Goal: Information Seeking & Learning: Learn about a topic

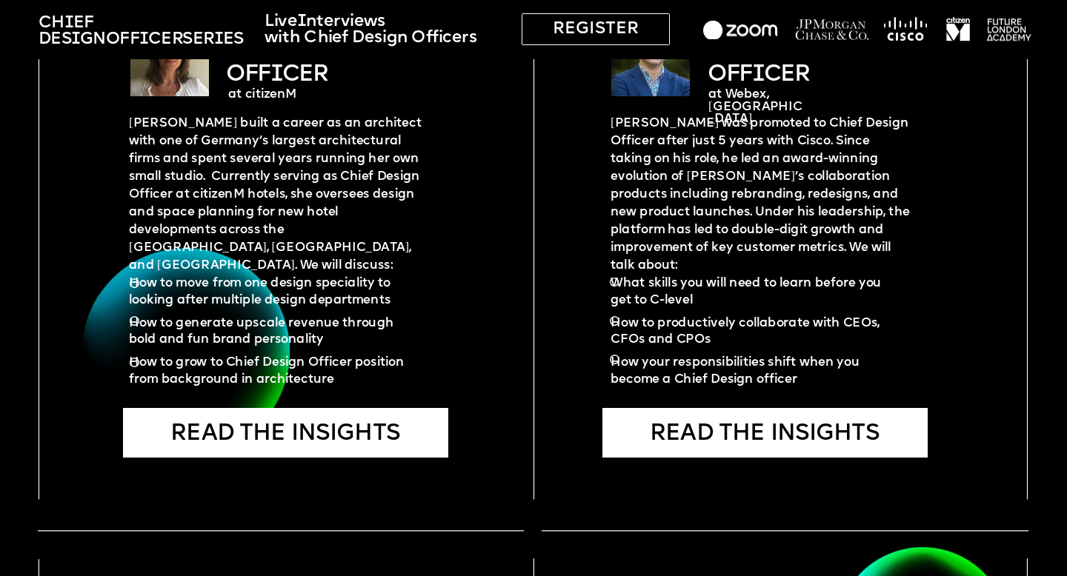
scroll to position [2141, 0]
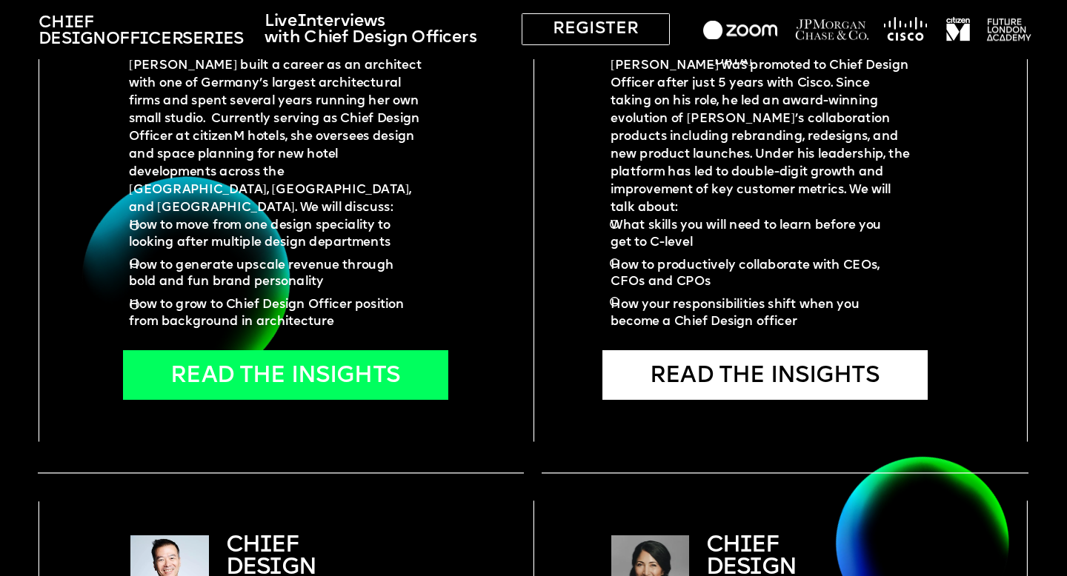
click at [350, 373] on div "READ THE INSIGHTS" at bounding box center [285, 375] width 325 height 50
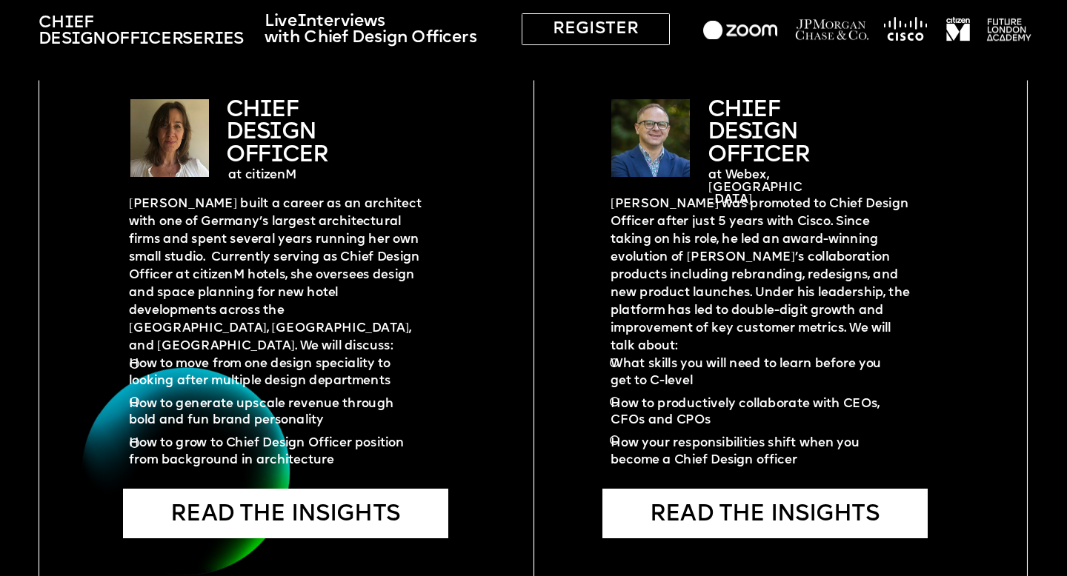
scroll to position [2010, 0]
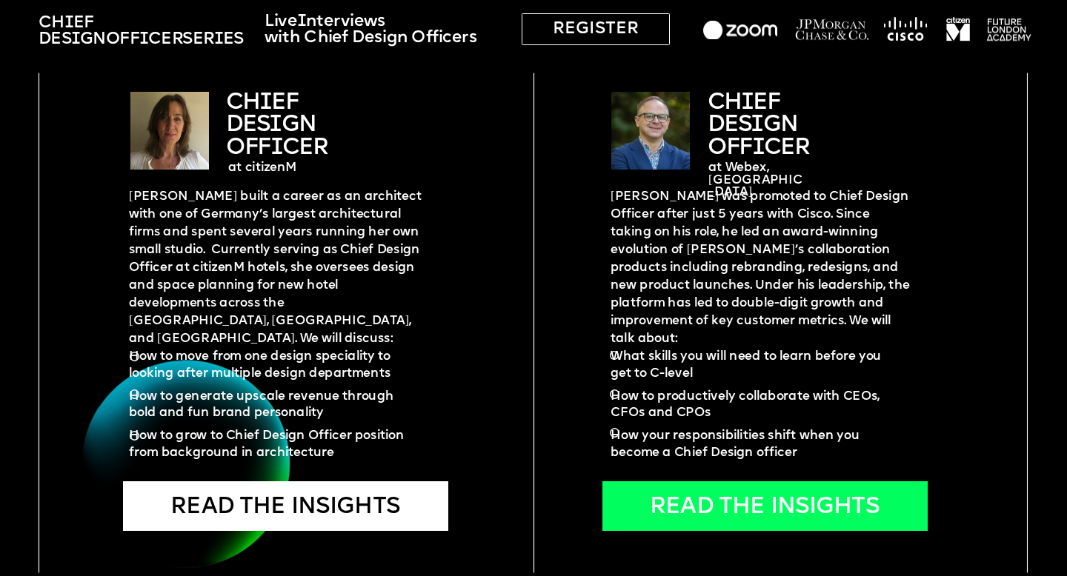
click at [720, 523] on div "READ THE INSIGHTS" at bounding box center [764, 507] width 325 height 50
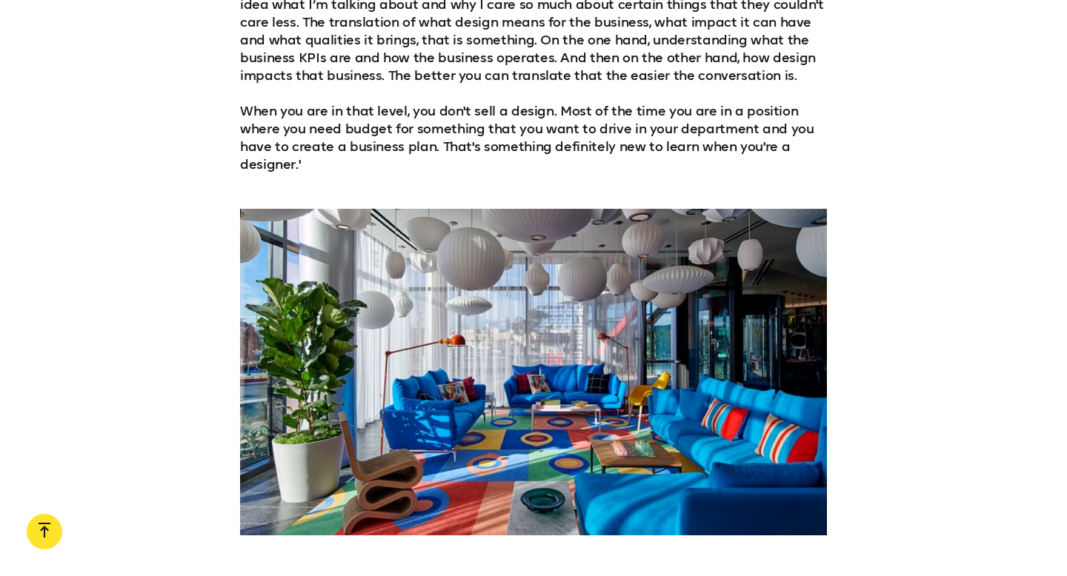
scroll to position [2035, 0]
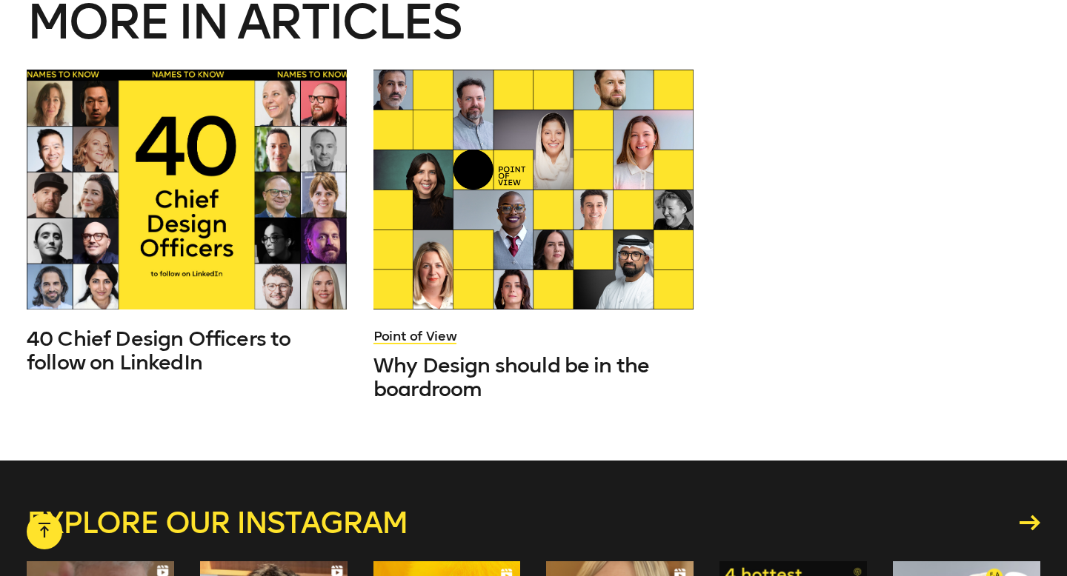
scroll to position [4706, 0]
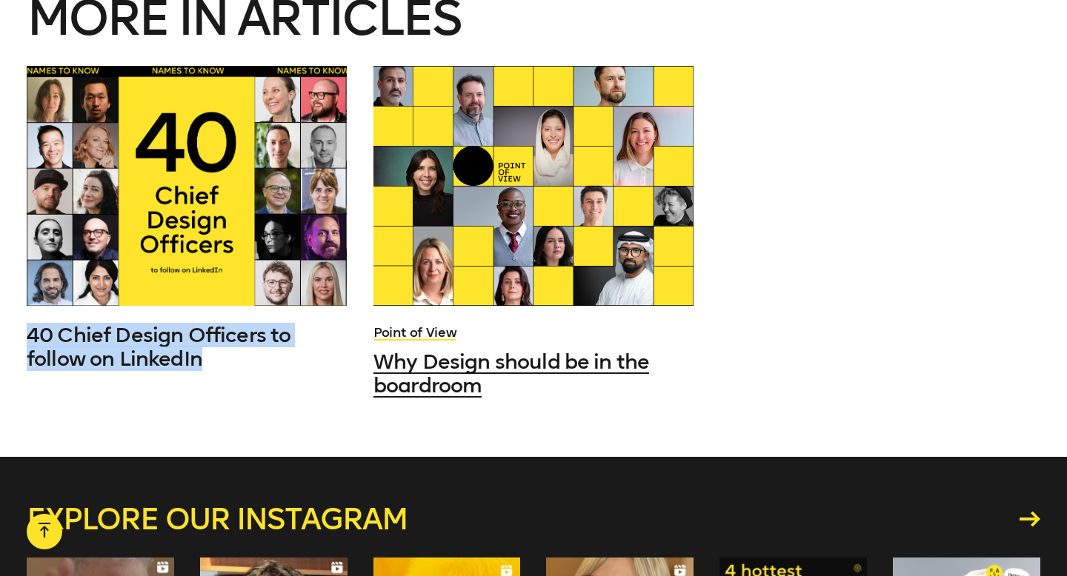
click at [506, 350] on h3 "Why Design should be in the boardroom" at bounding box center [533, 373] width 320 height 47
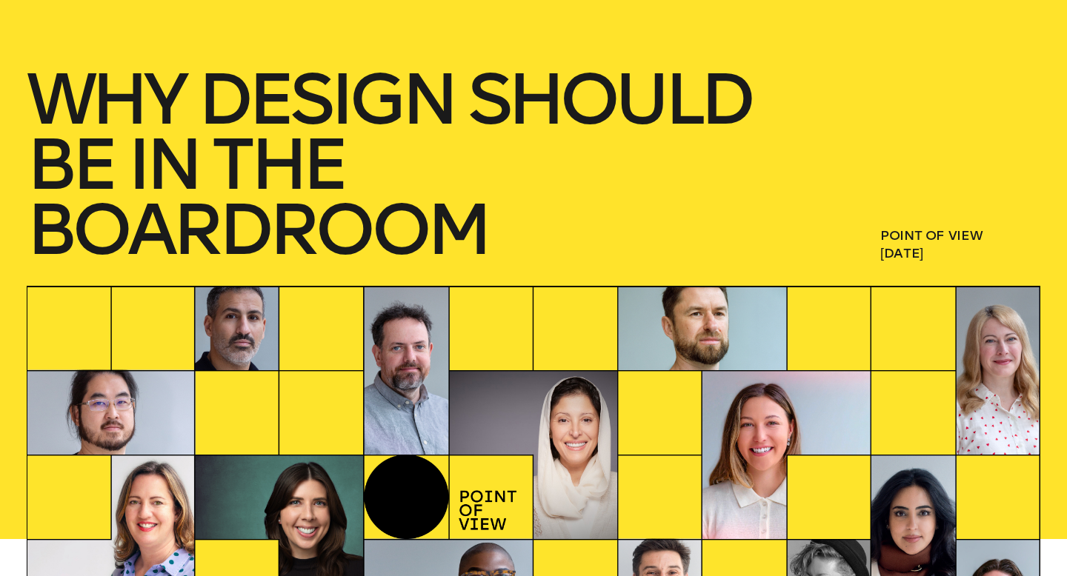
scroll to position [200, 0]
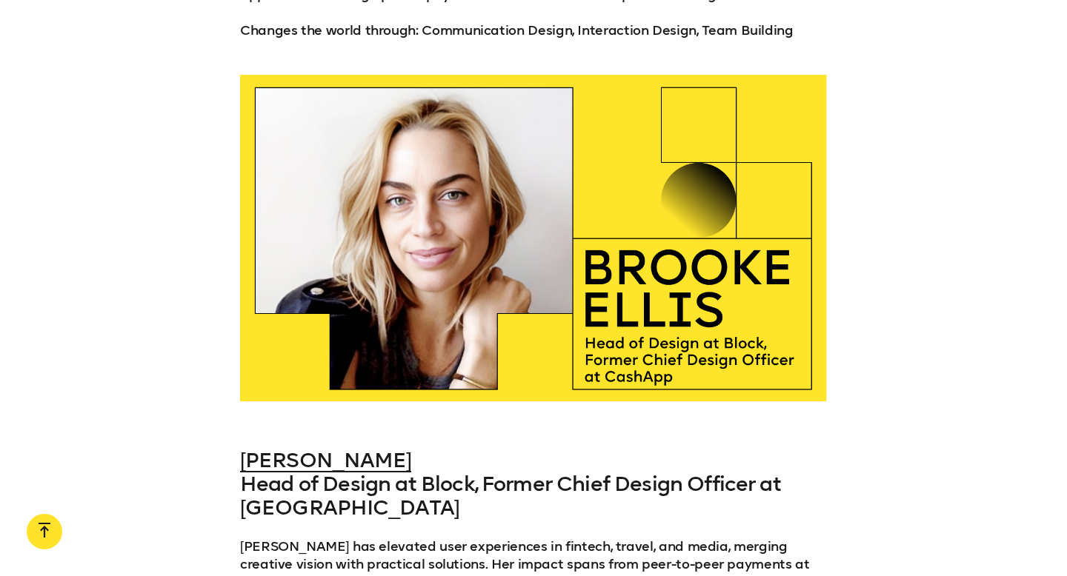
scroll to position [5996, 0]
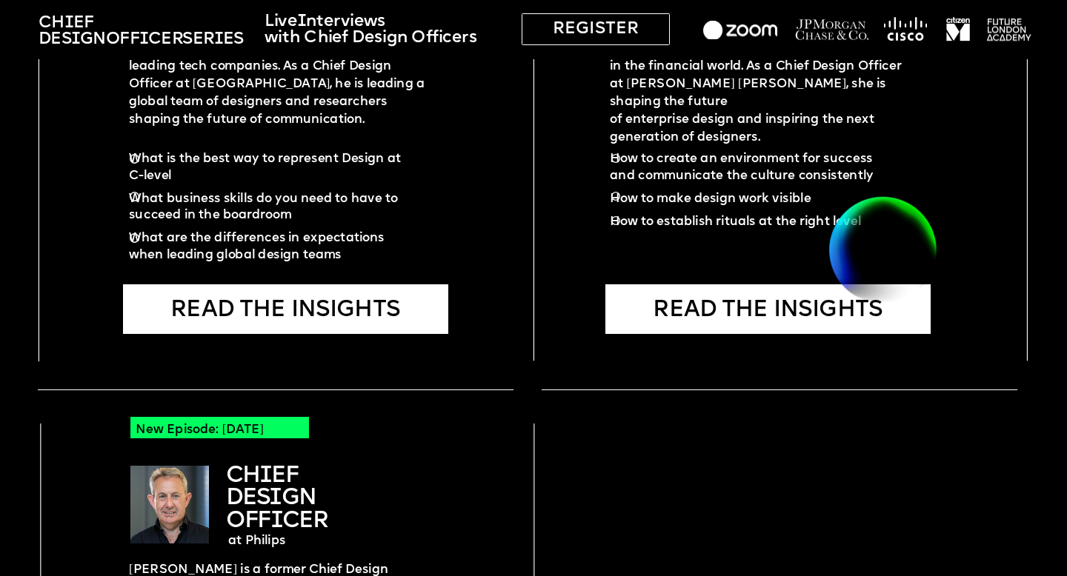
scroll to position [2710, 0]
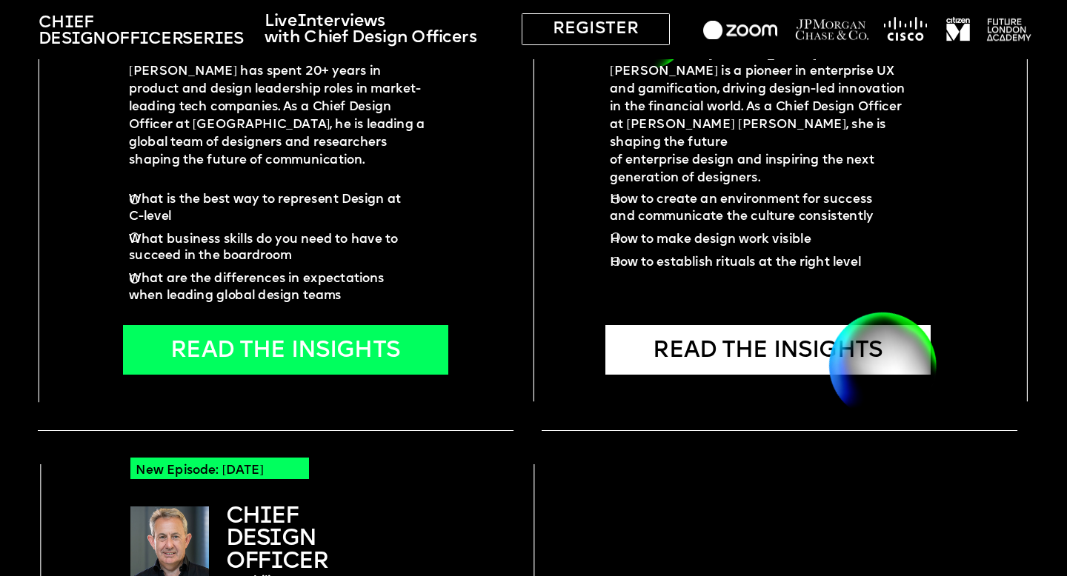
click at [348, 353] on div "READ THE INSIGHTS" at bounding box center [285, 350] width 325 height 50
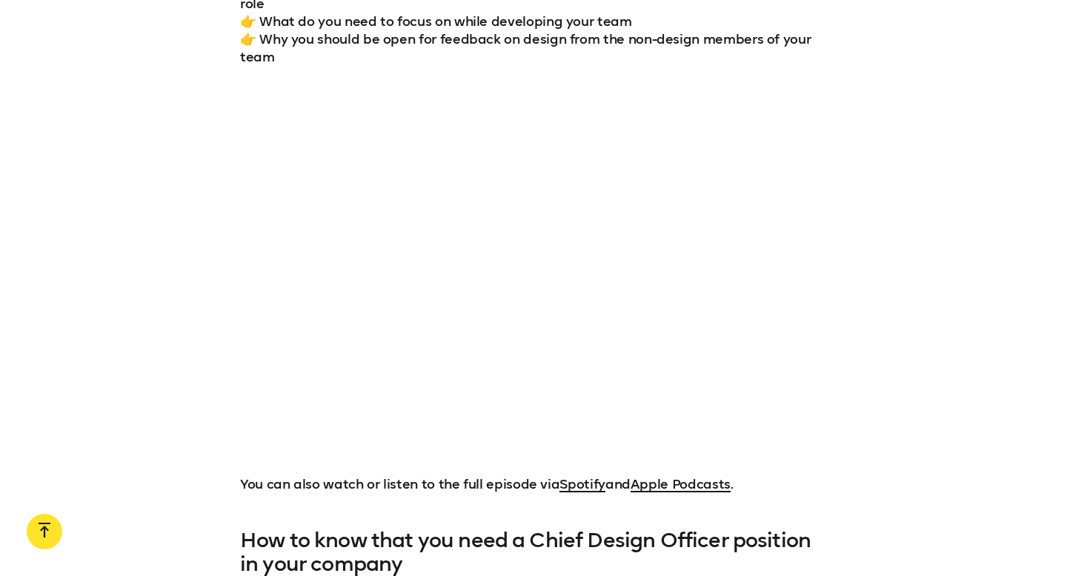
scroll to position [1510, 0]
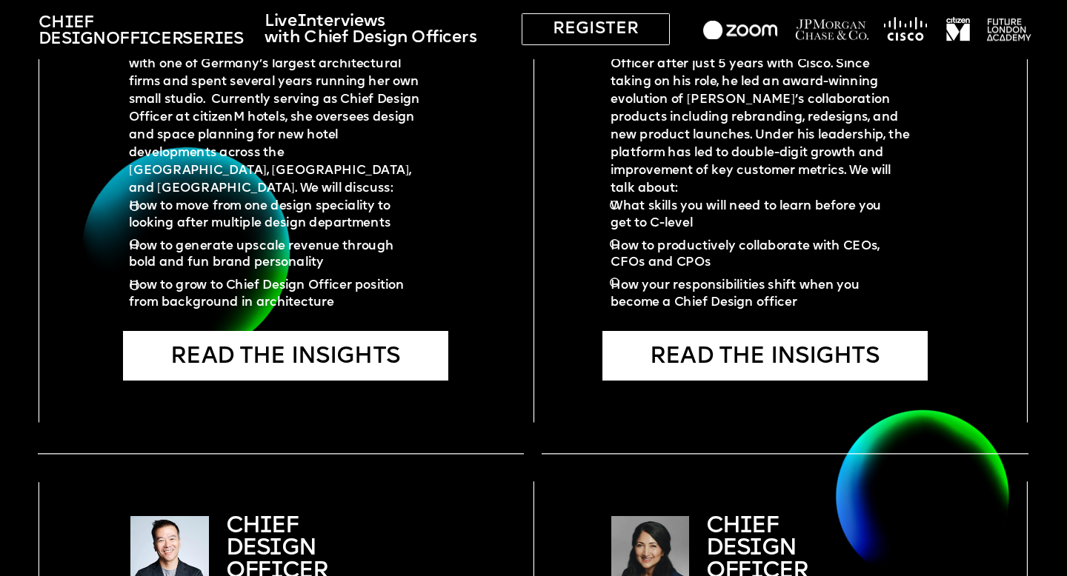
scroll to position [2166, 0]
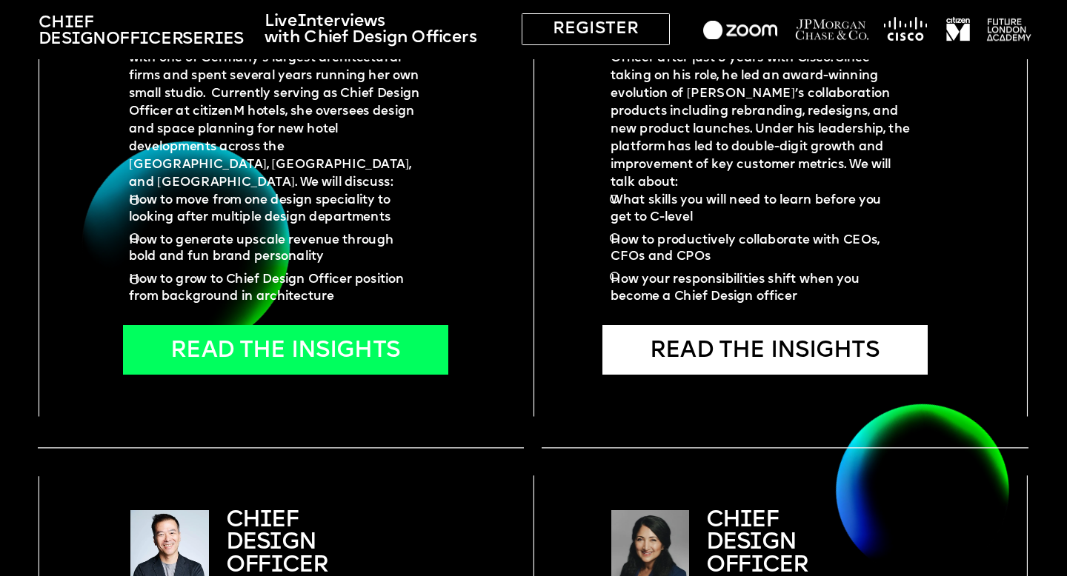
click at [360, 350] on div "READ THE INSIGHTS" at bounding box center [285, 350] width 325 height 50
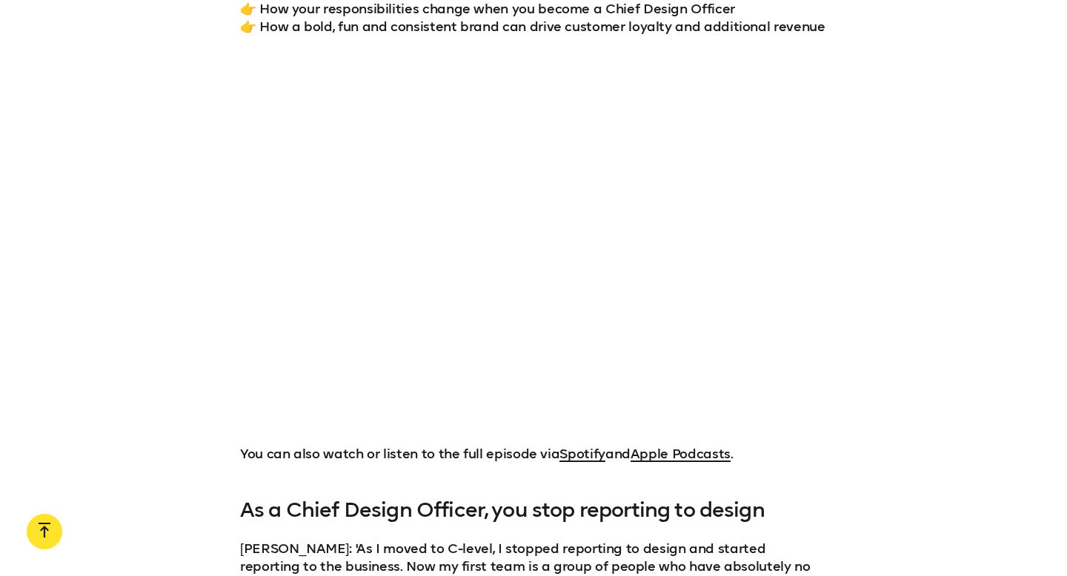
scroll to position [1443, 0]
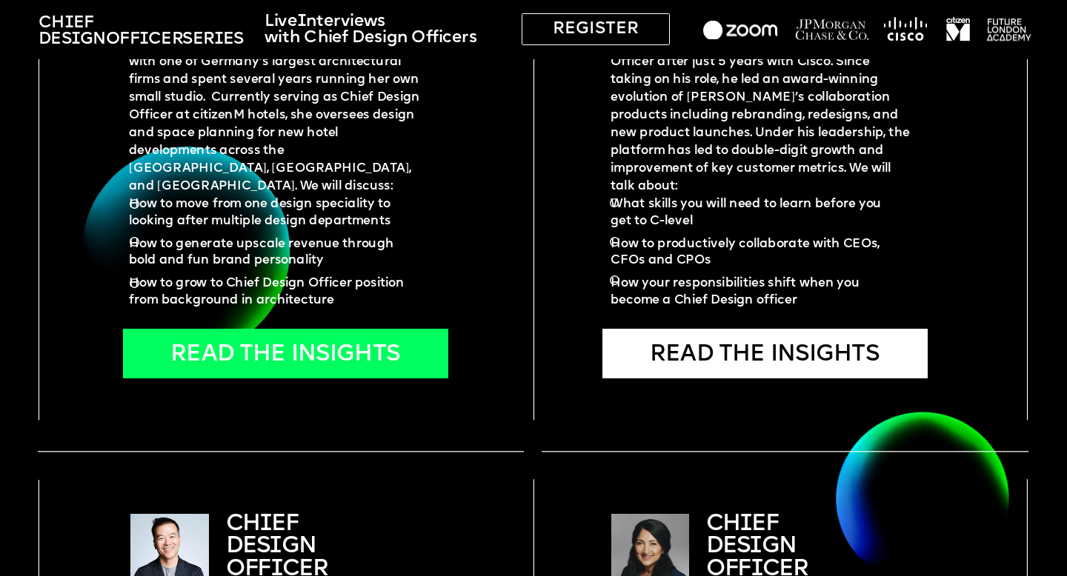
scroll to position [2135, 0]
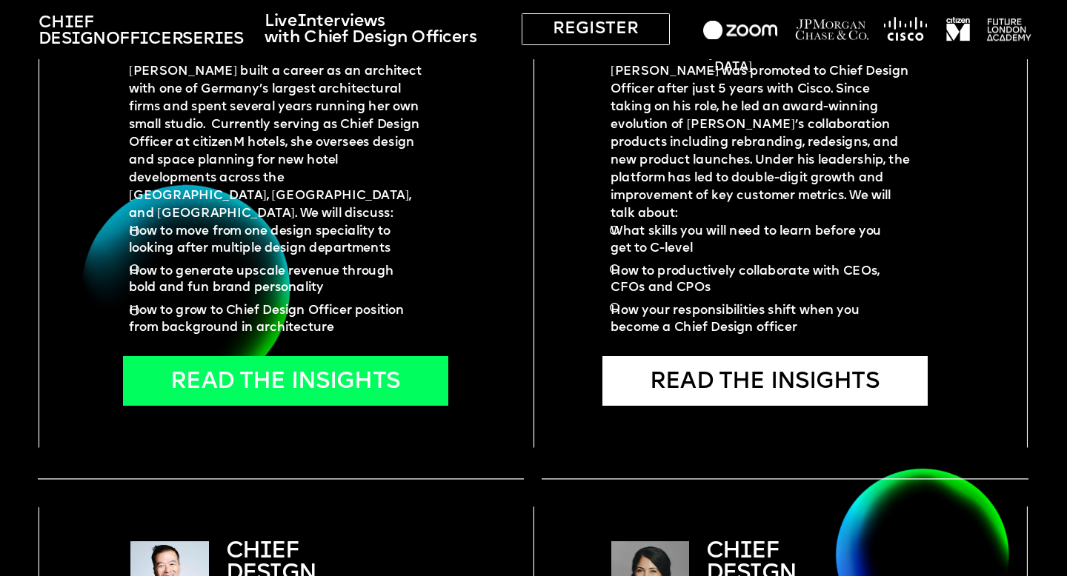
click at [366, 386] on div "READ THE INSIGHTS" at bounding box center [285, 381] width 325 height 50
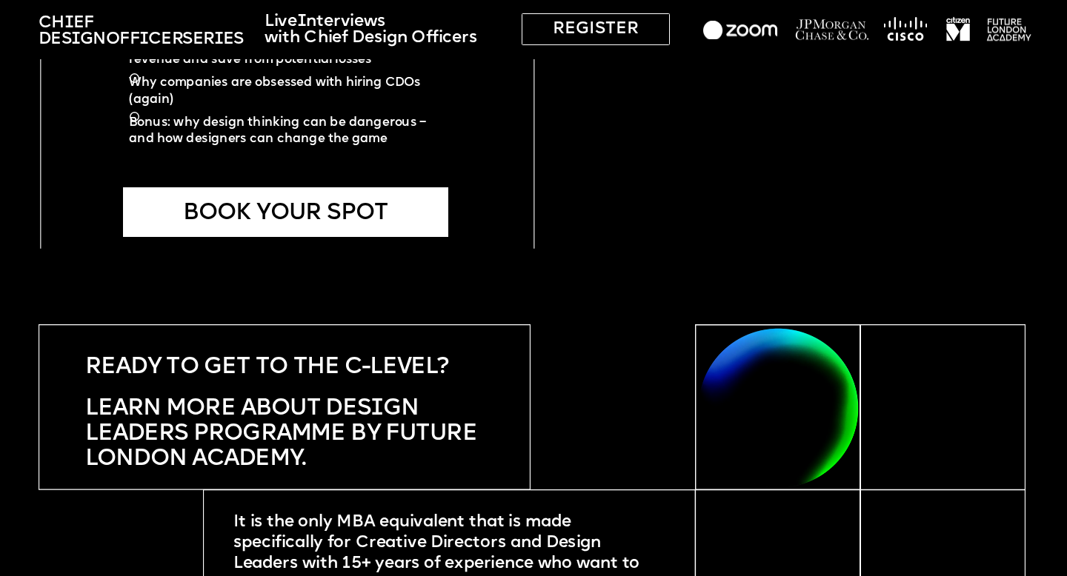
scroll to position [3476, 0]
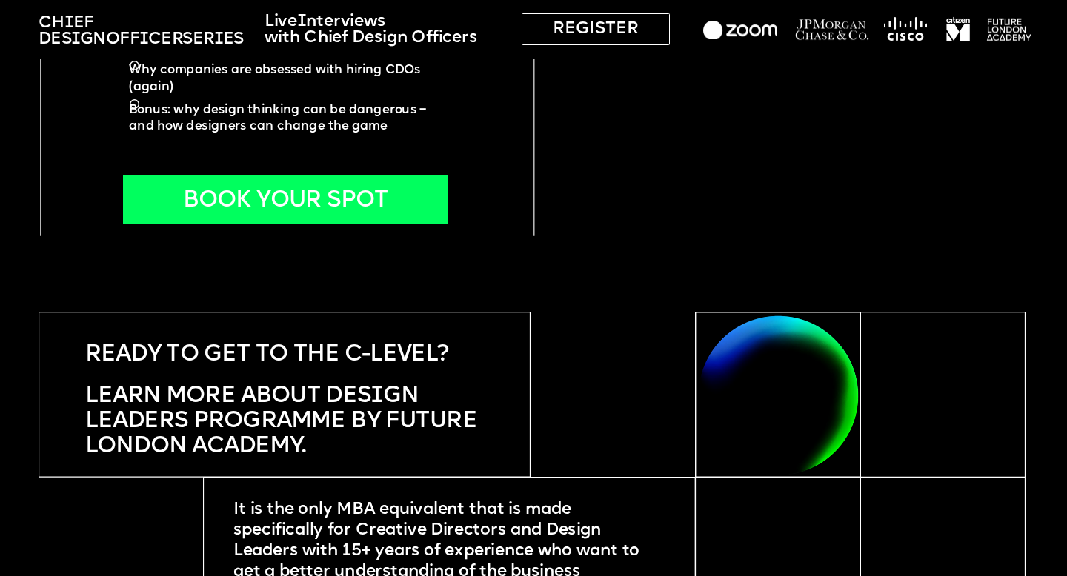
click at [396, 202] on div "BOOK YOUR SPOT" at bounding box center [285, 200] width 325 height 50
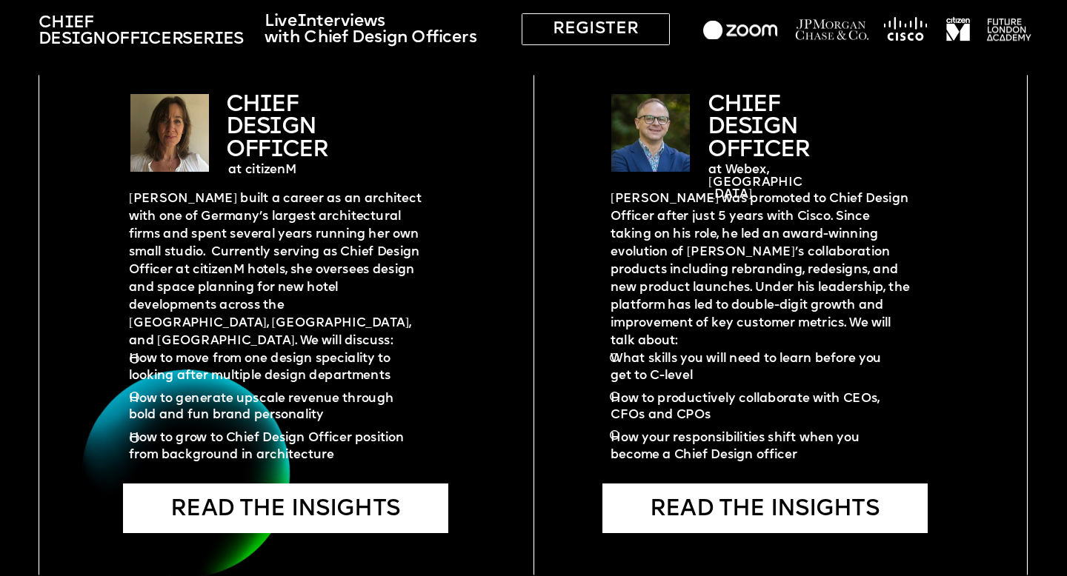
scroll to position [2098, 0]
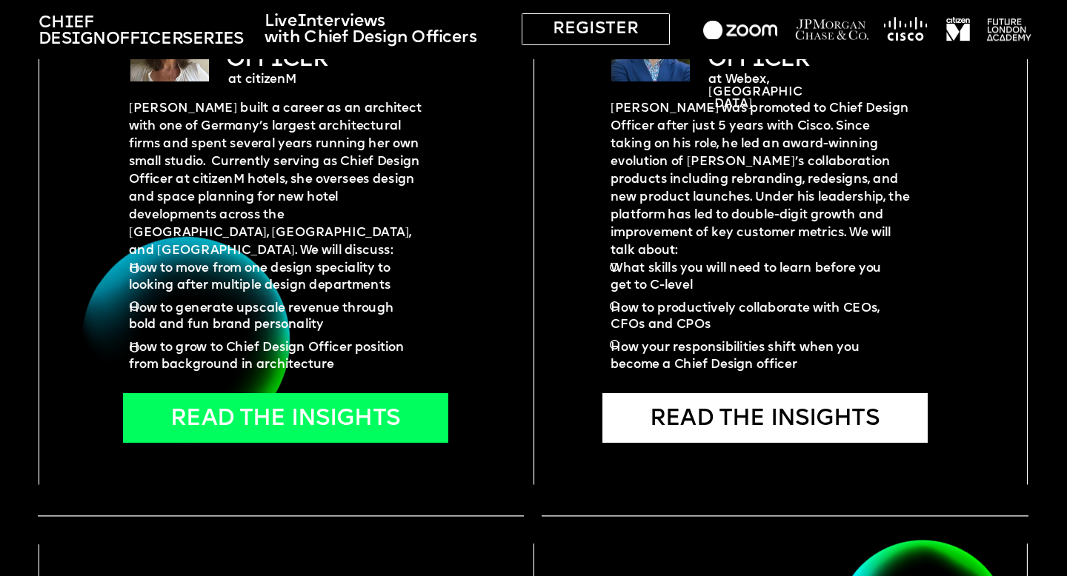
click at [370, 401] on div "READ THE INSIGHTS" at bounding box center [285, 418] width 325 height 50
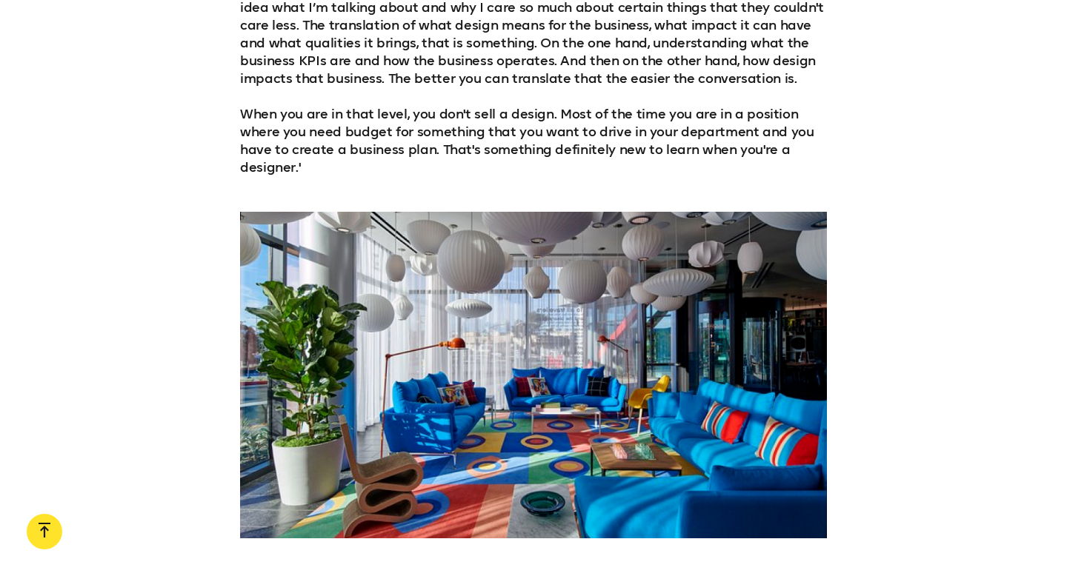
scroll to position [2398, 0]
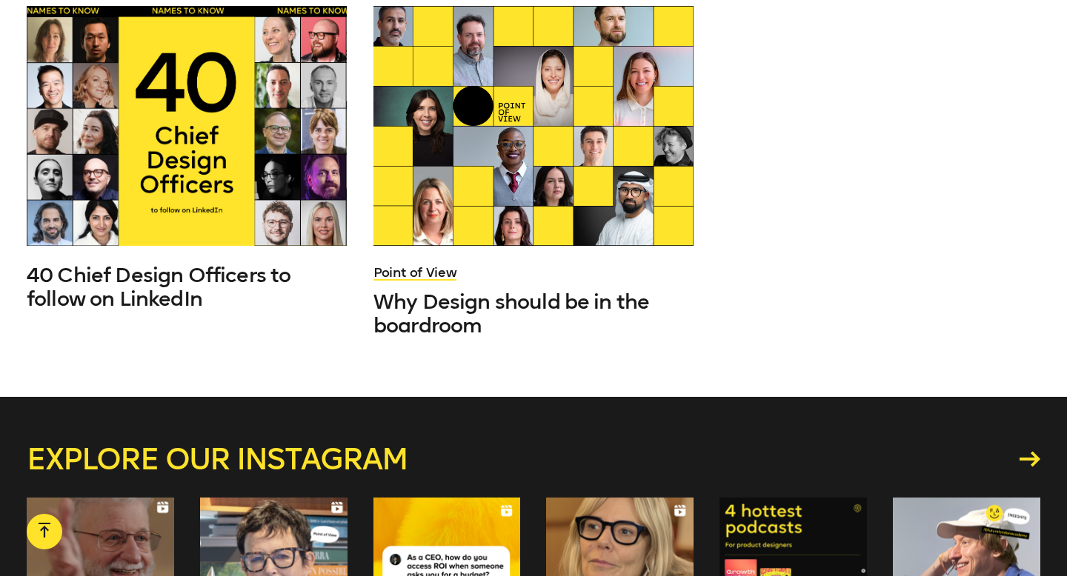
scroll to position [4764, 0]
